Goal: Task Accomplishment & Management: Use online tool/utility

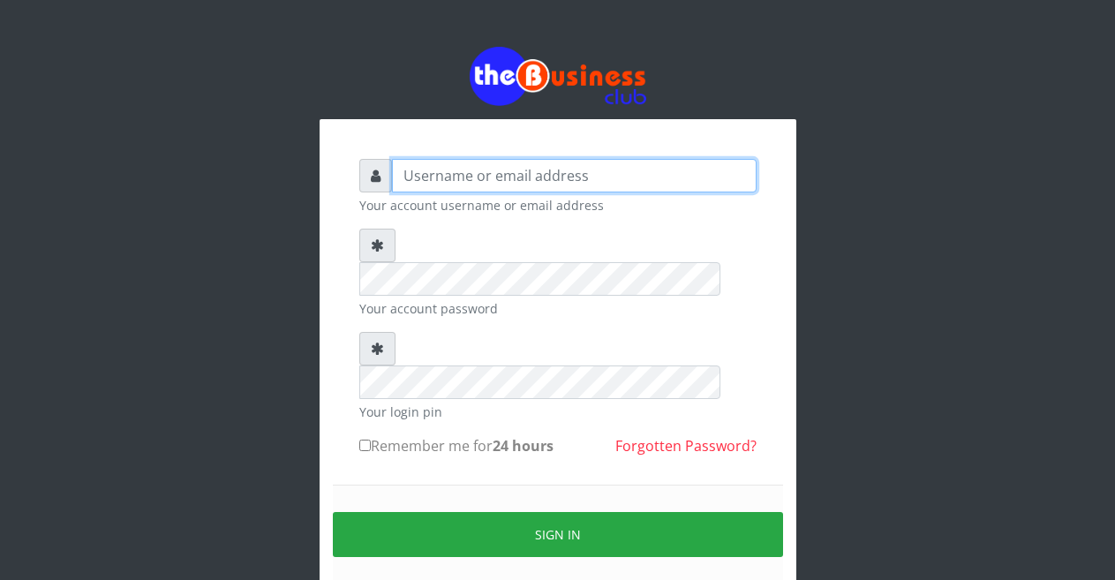
click at [453, 176] on input "text" at bounding box center [574, 176] width 364 height 34
type input "m"
type input "Malamsidi3030"
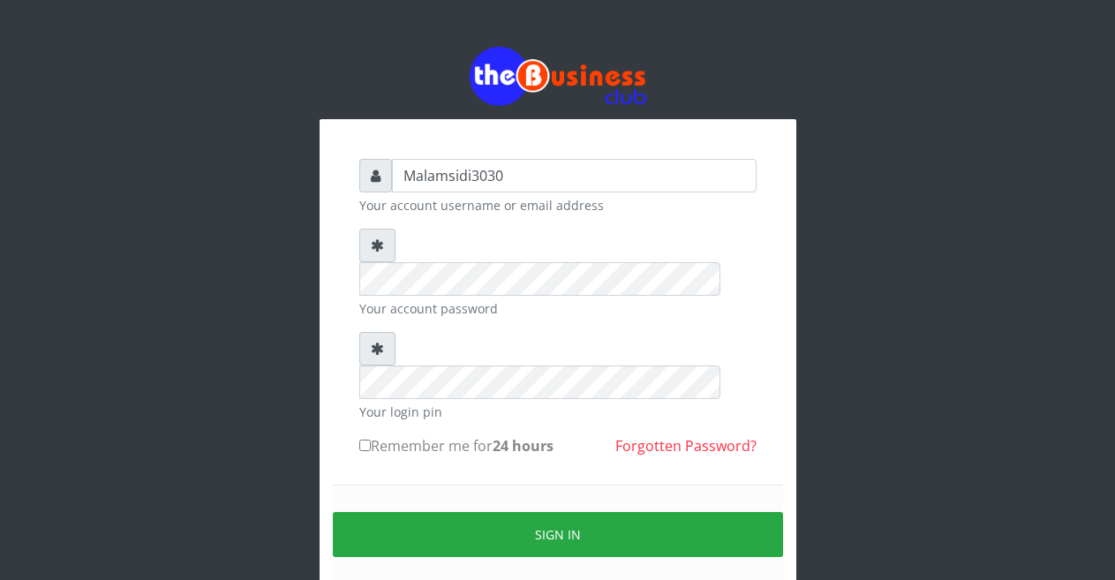
click at [454, 333] on div "Your login pin" at bounding box center [557, 376] width 397 height 89
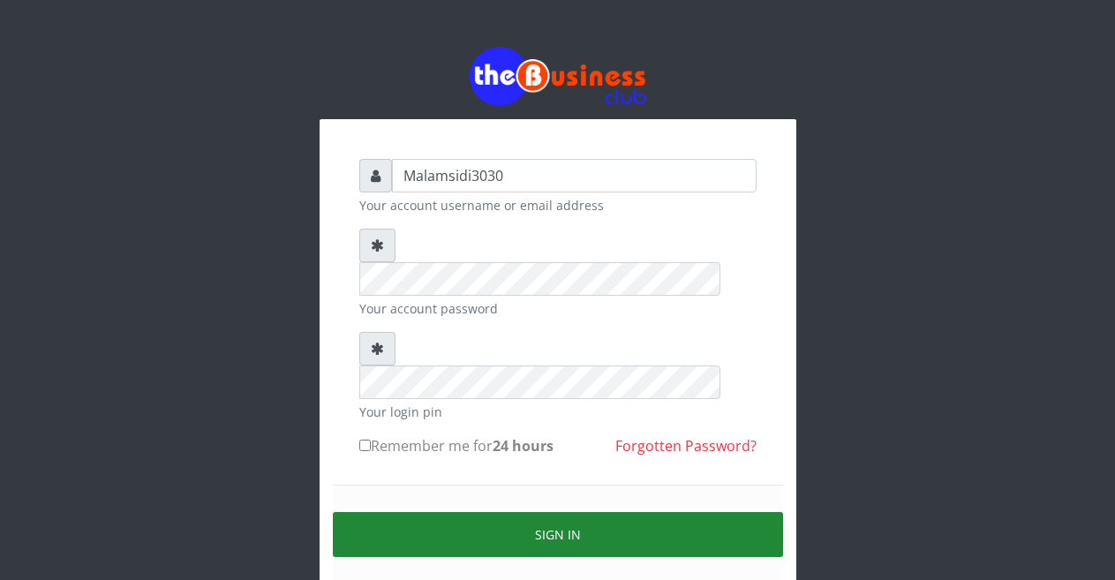
click at [507, 512] on button "Sign in" at bounding box center [558, 534] width 450 height 45
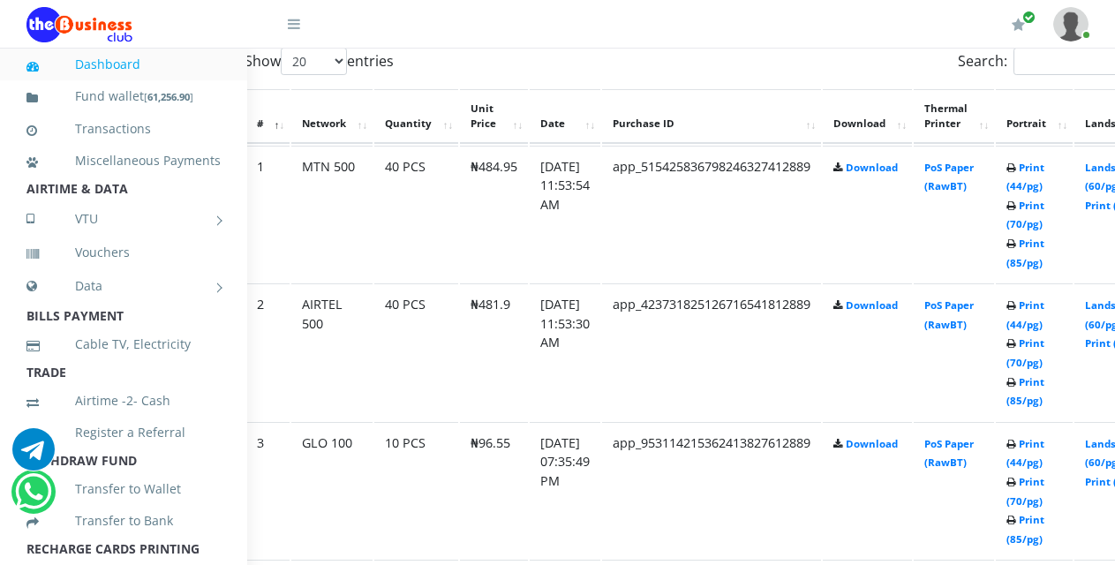
scroll to position [971, 72]
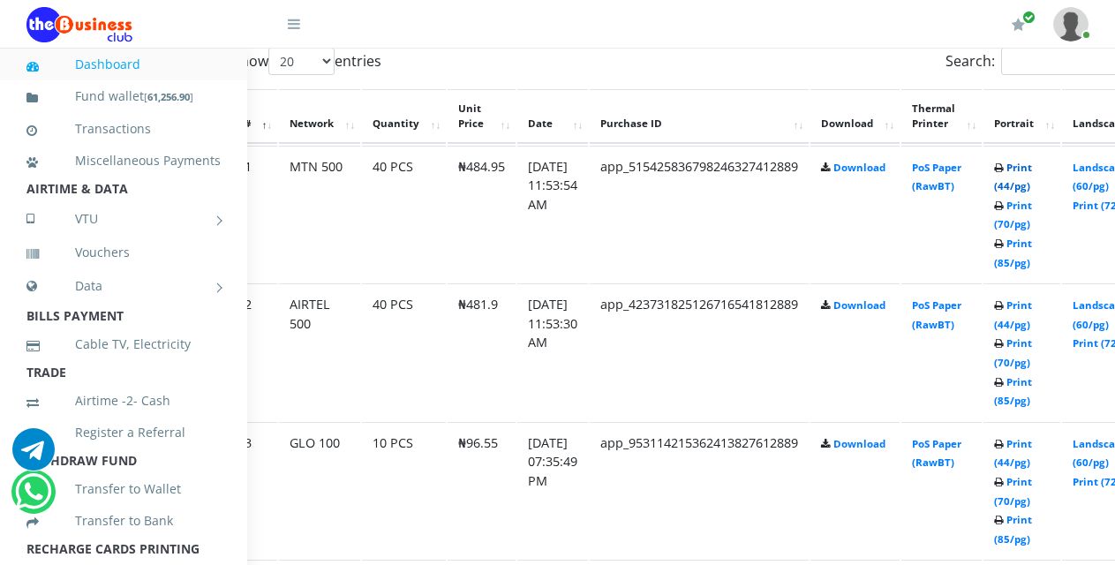
click at [1029, 165] on link "Print (44/pg)" at bounding box center [1013, 177] width 38 height 33
click at [1031, 314] on link "Print (44/pg)" at bounding box center [1013, 315] width 38 height 33
click at [1028, 165] on link "Print (44/pg)" at bounding box center [1013, 178] width 38 height 33
